Goal: Task Accomplishment & Management: Manage account settings

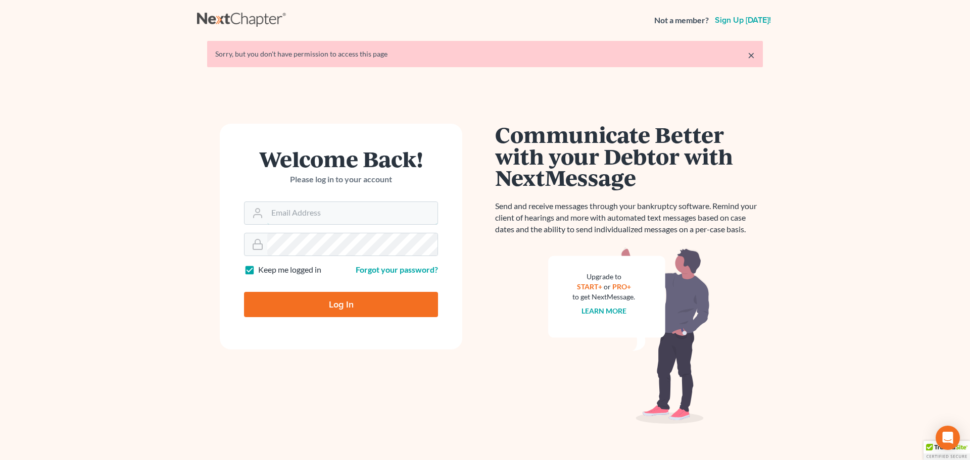
type input "[EMAIL_ADDRESS][DOMAIN_NAME]"
click at [329, 304] on input "Log In" at bounding box center [341, 304] width 194 height 25
type input "Thinking..."
type input "[EMAIL_ADDRESS][DOMAIN_NAME]"
click at [751, 54] on link "×" at bounding box center [751, 55] width 7 height 12
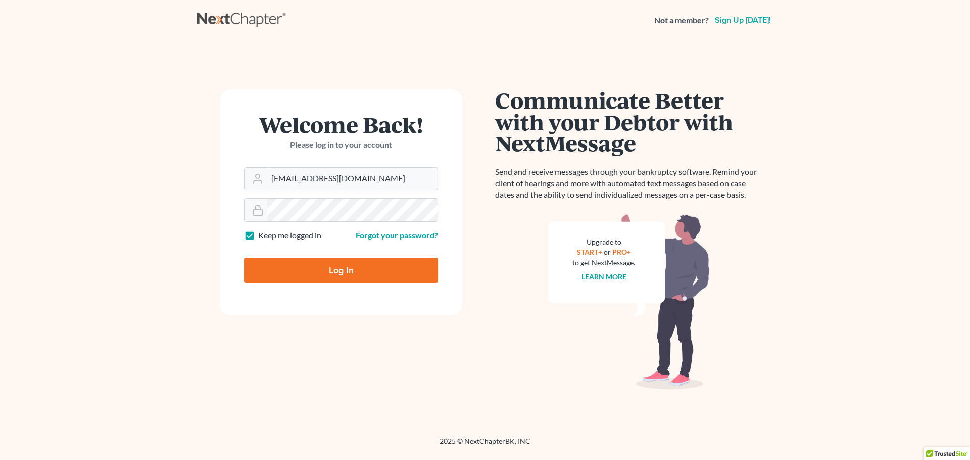
click at [335, 278] on input "Log In" at bounding box center [341, 270] width 194 height 25
type input "Thinking..."
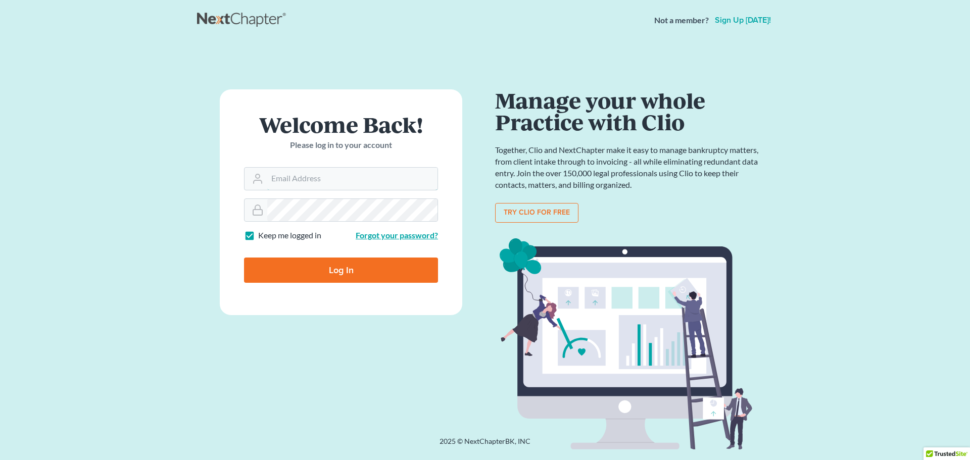
type input "[EMAIL_ADDRESS][DOMAIN_NAME]"
